Goal: Go to known website: Access a specific website the user already knows

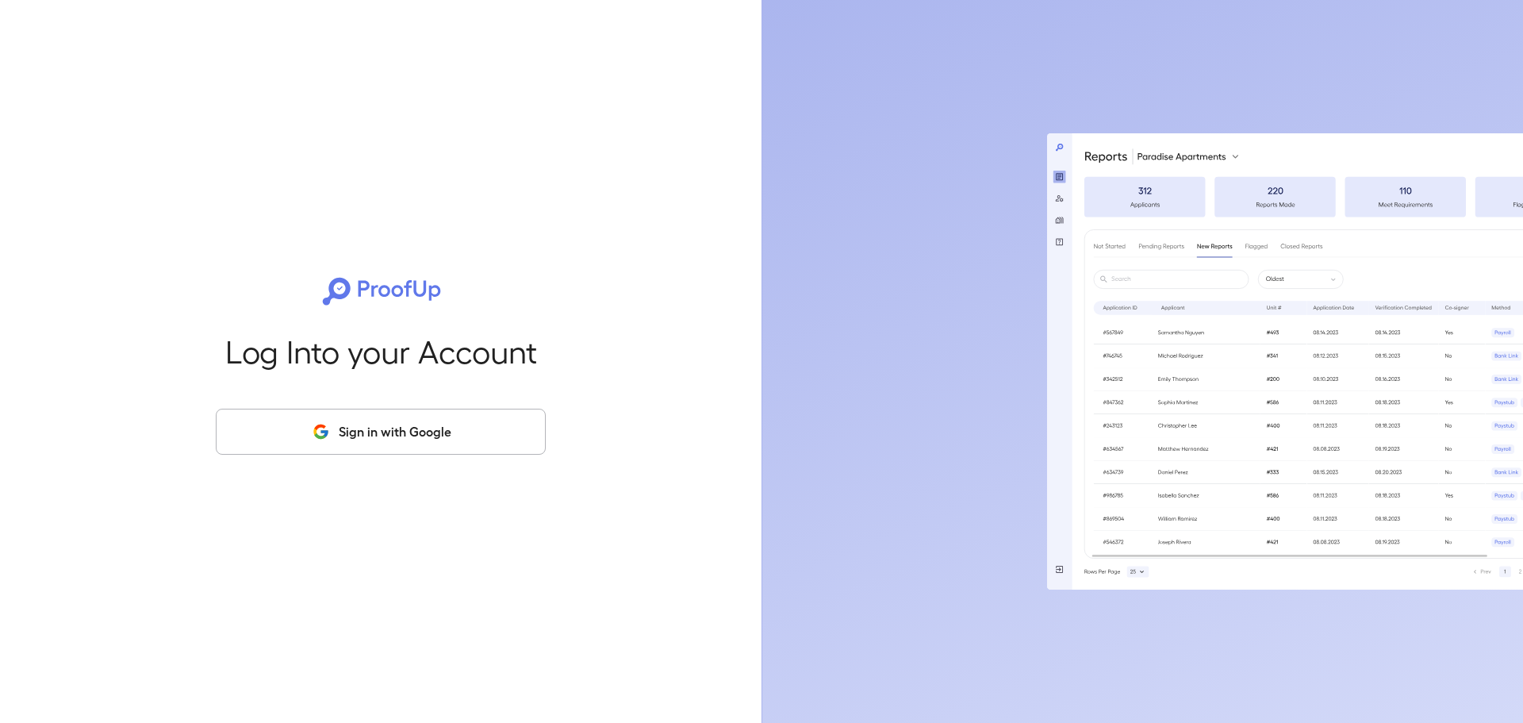
click at [386, 413] on button "Sign in with Google" at bounding box center [381, 431] width 330 height 46
